Goal: Check status

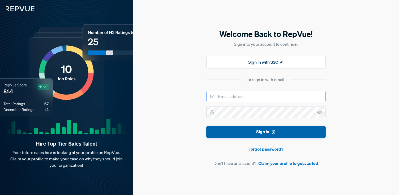
type input "[PERSON_NAME][EMAIL_ADDRESS][PERSON_NAME][DOMAIN_NAME]"
click at [276, 133] on button "Sign In" at bounding box center [265, 132] width 119 height 12
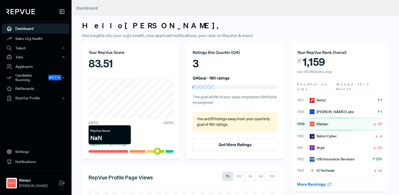
scroll to position [105, 0]
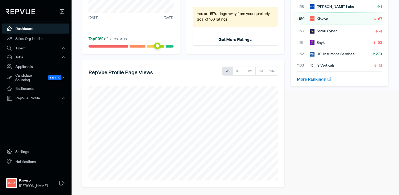
click at [339, 130] on div "Your RepVue Rank Overall # 1,159 out of 5,993 sales orgs Rank Sales orgs Change…" at bounding box center [339, 62] width 104 height 250
click at [240, 70] on button "30D" at bounding box center [239, 71] width 12 height 9
click at [255, 72] on button "3M" at bounding box center [250, 71] width 11 height 9
click at [265, 75] on button "6M" at bounding box center [260, 71] width 11 height 9
click at [271, 74] on button "12M" at bounding box center [272, 71] width 12 height 9
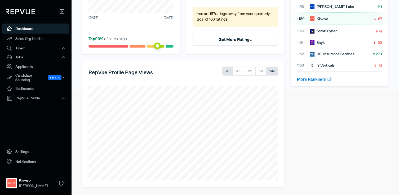
click at [229, 69] on button "7D" at bounding box center [227, 71] width 11 height 9
